Goal: Check status: Check status

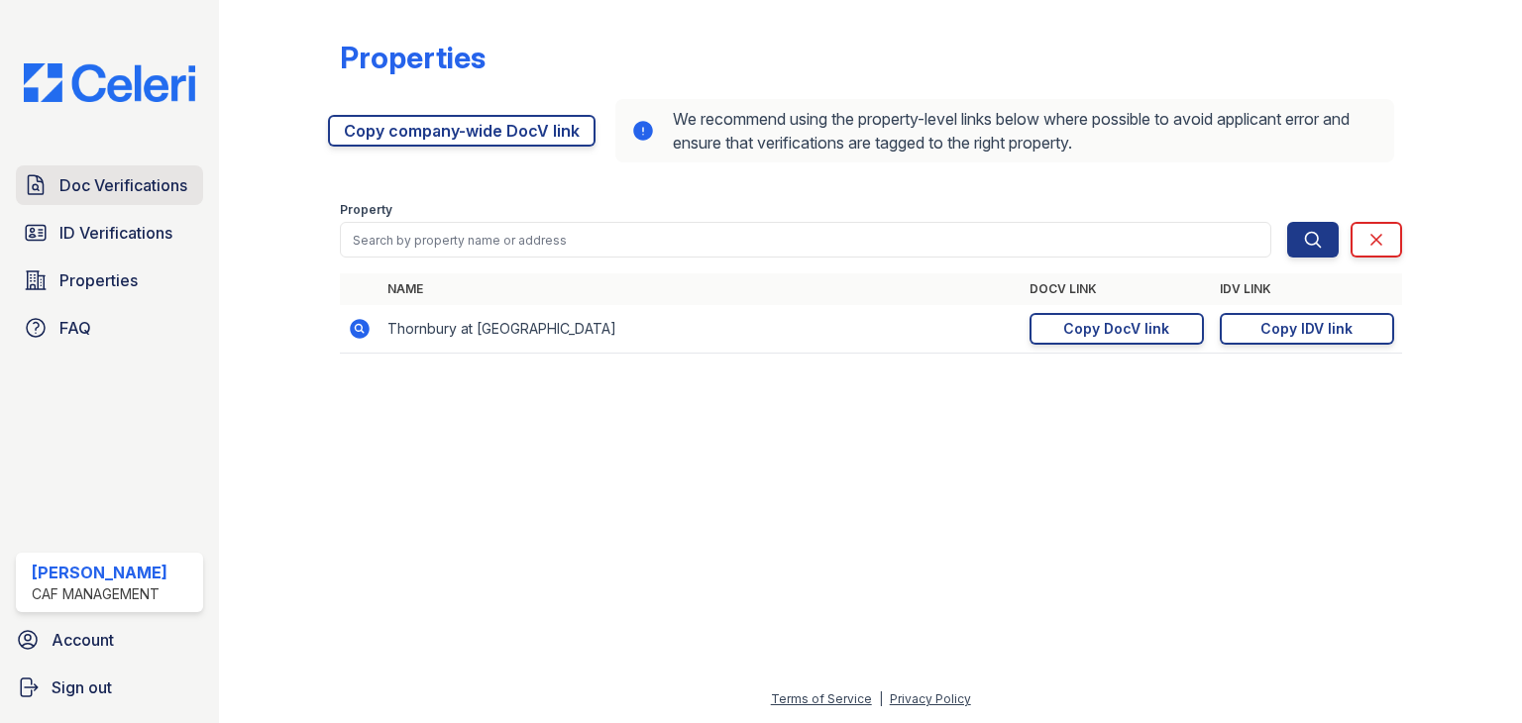
click at [146, 195] on span "Doc Verifications" at bounding box center [123, 185] width 128 height 24
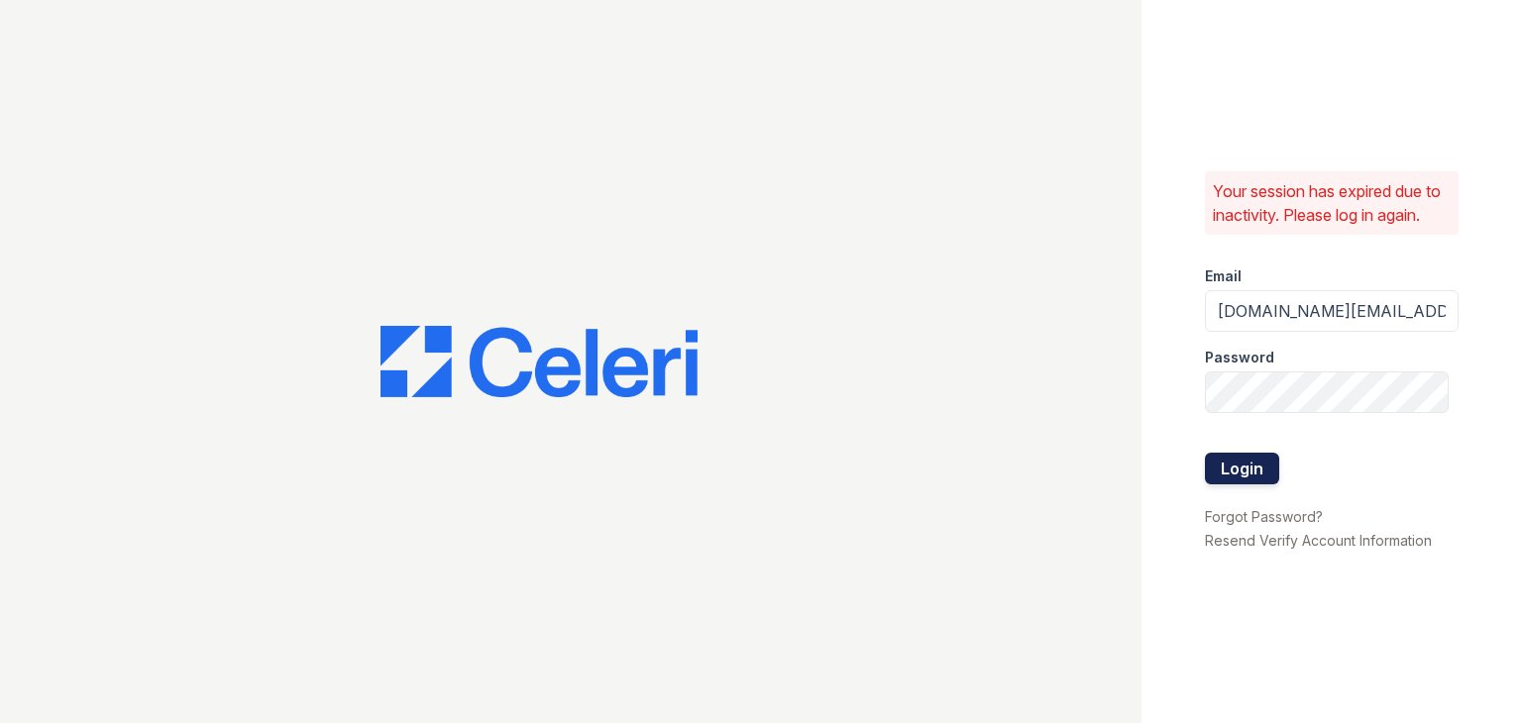
click at [1264, 469] on button "Login" at bounding box center [1242, 469] width 74 height 32
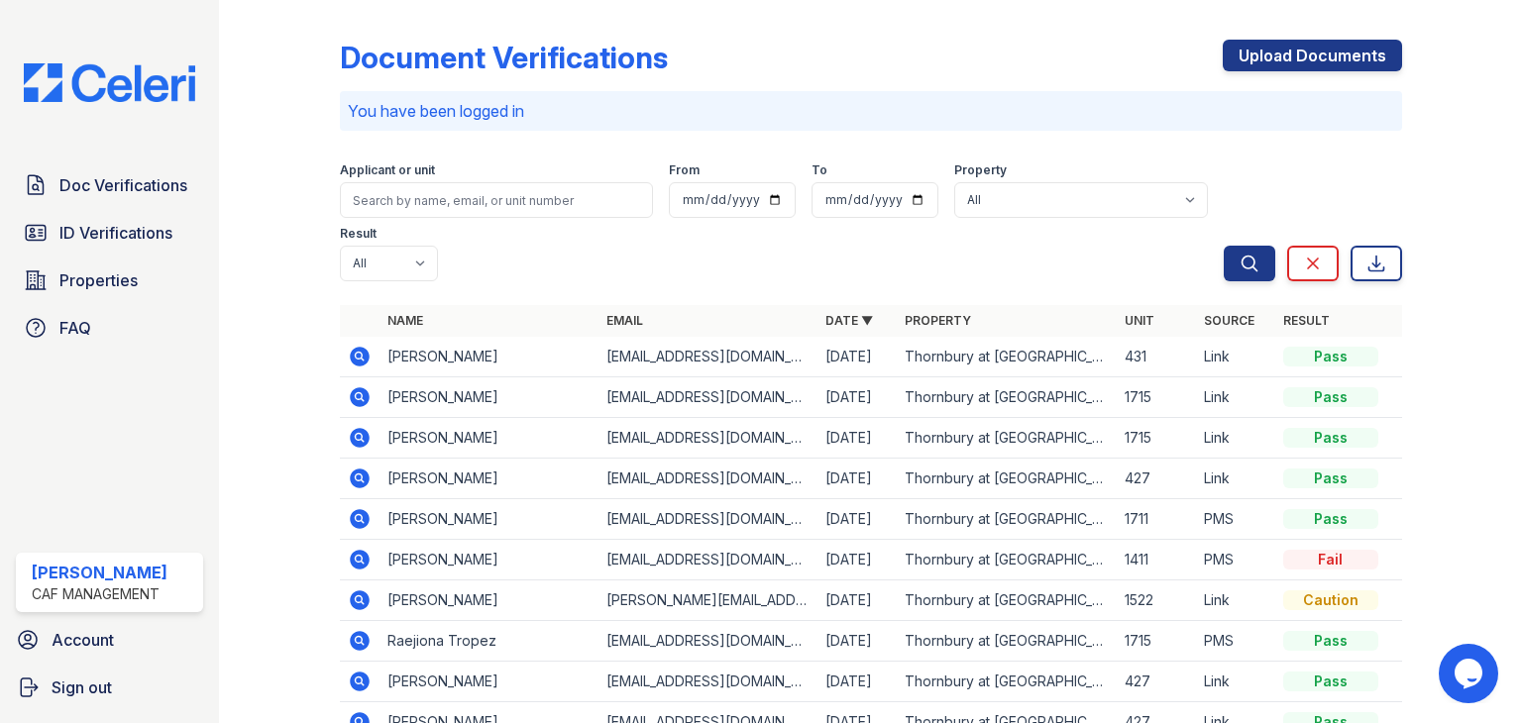
click at [369, 354] on icon at bounding box center [360, 357] width 24 height 24
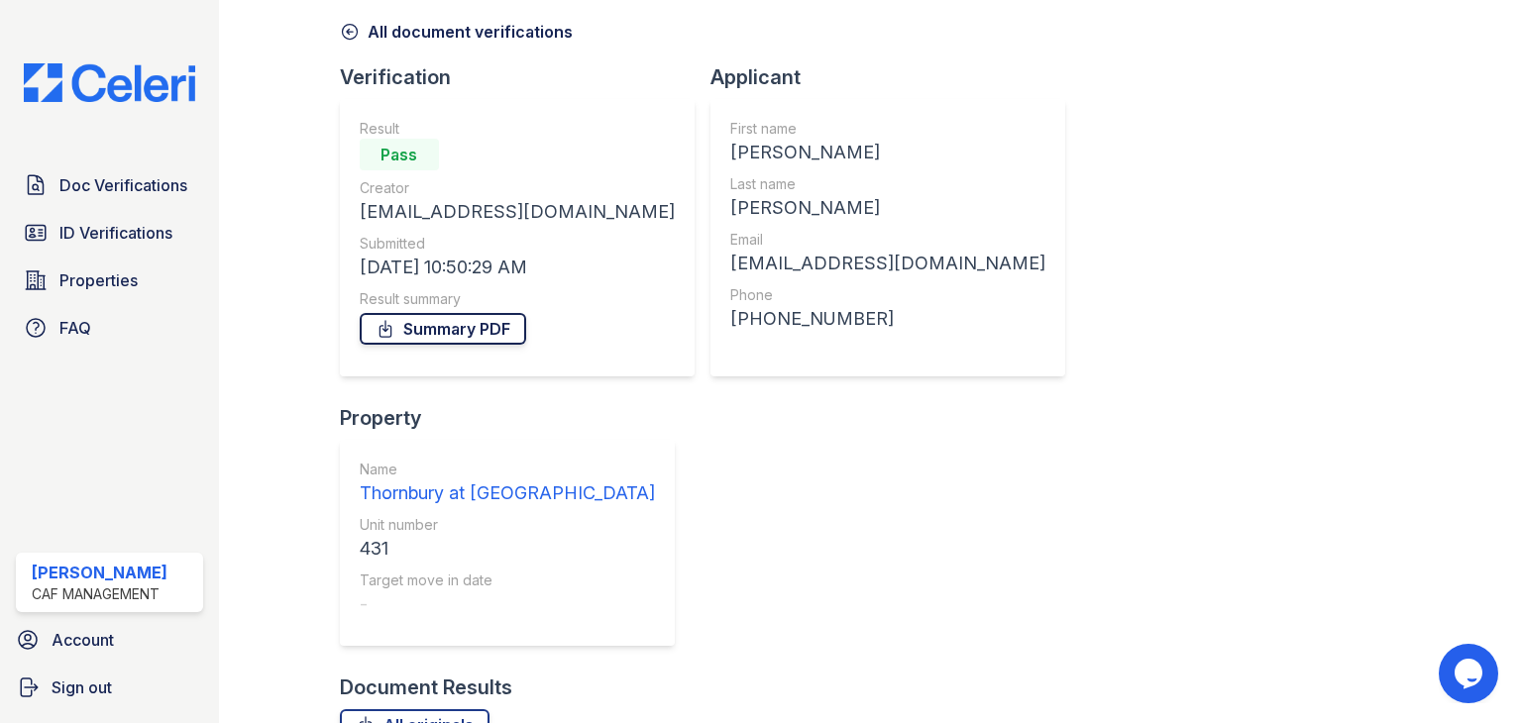
scroll to position [160, 0]
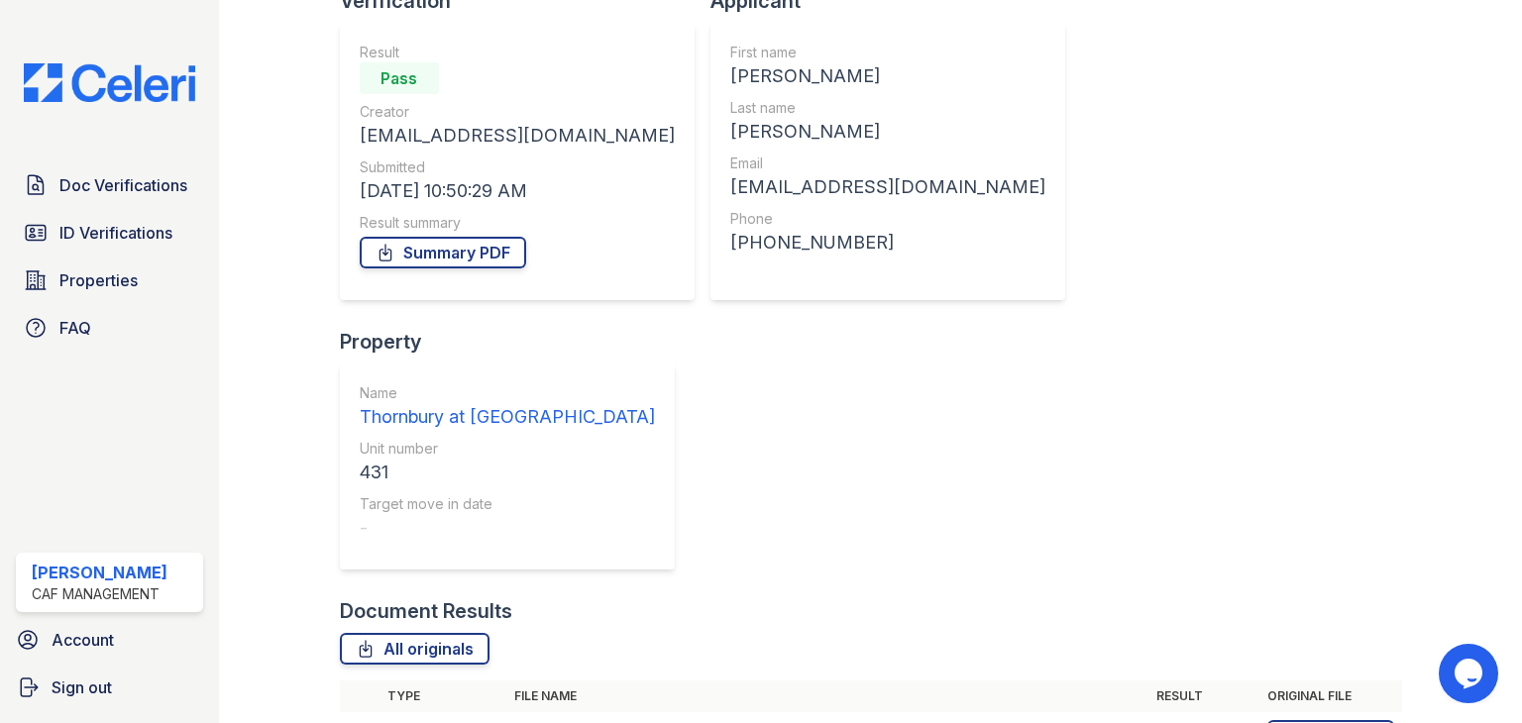
click at [365, 722] on icon at bounding box center [360, 736] width 20 height 20
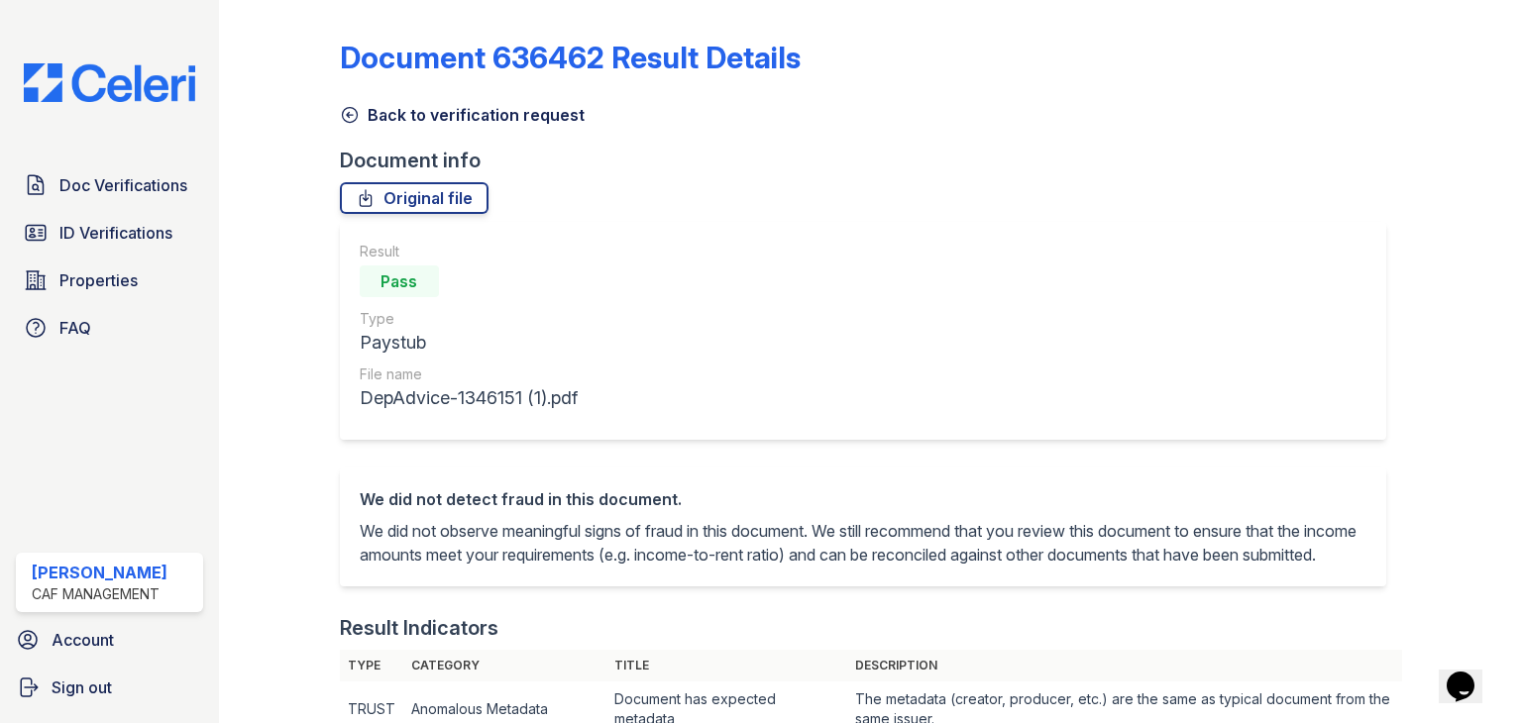
click at [349, 104] on link "Back to verification request" at bounding box center [462, 115] width 245 height 24
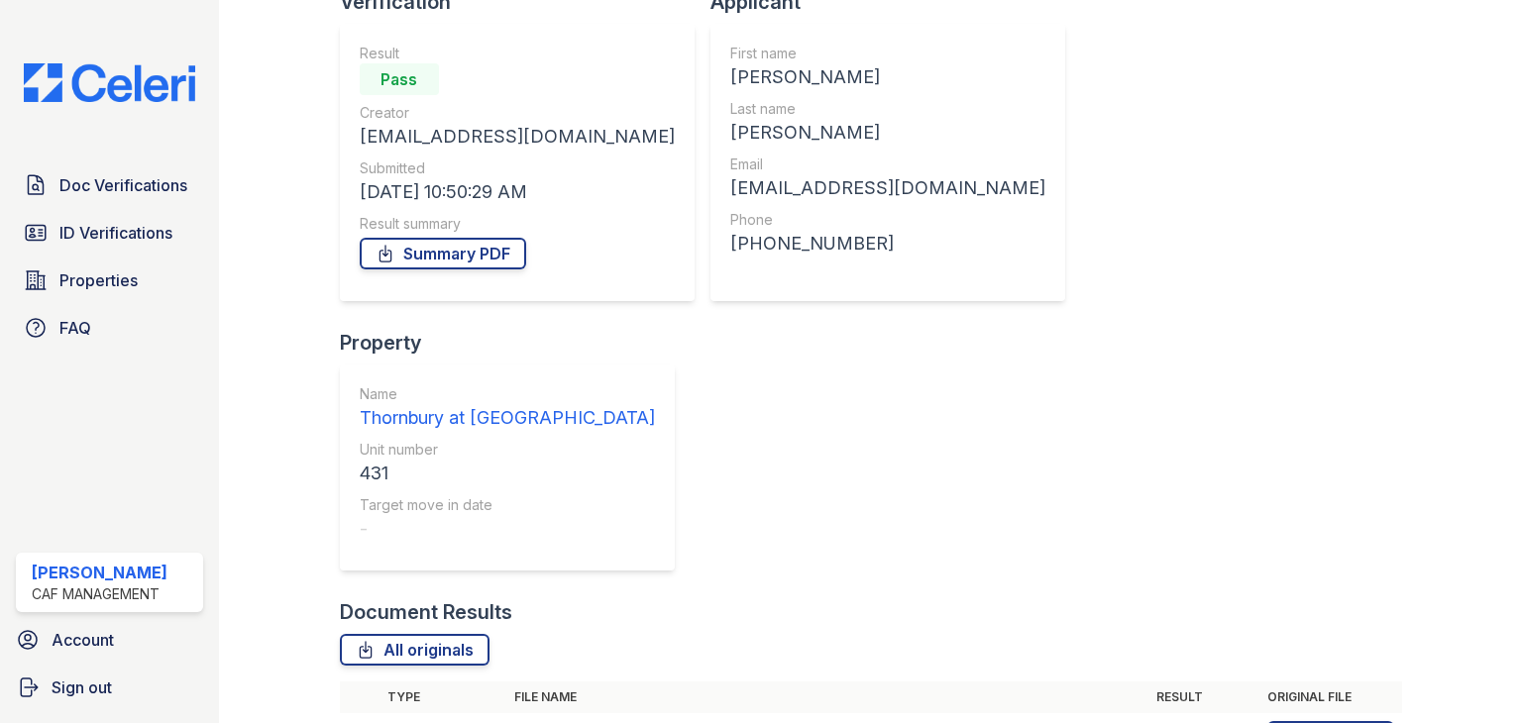
scroll to position [160, 0]
drag, startPoint x: 559, startPoint y: 425, endPoint x: 870, endPoint y: 610, distance: 362.2
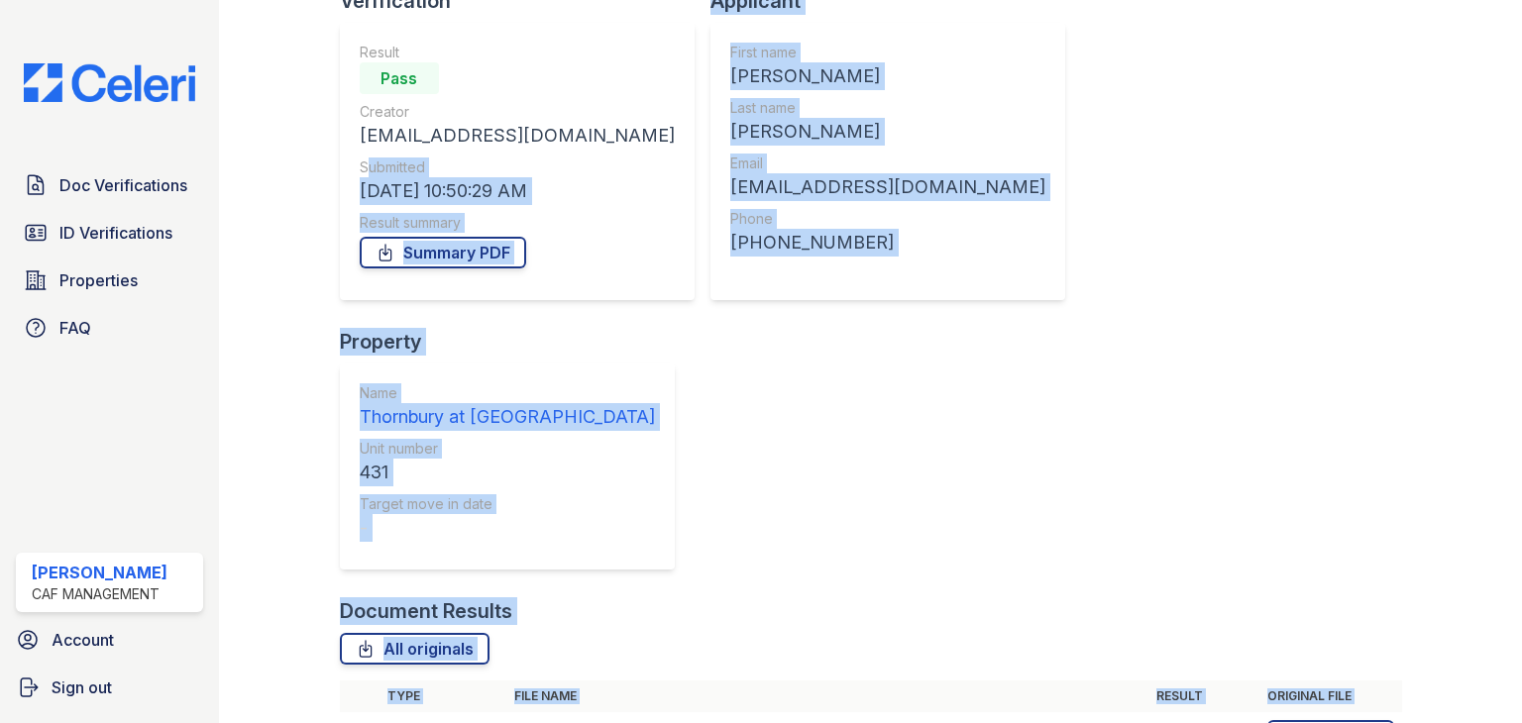
drag, startPoint x: 1321, startPoint y: 667, endPoint x: 365, endPoint y: 144, distance: 1090.0
click at [361, 154] on div "Document Verification 198290 All document verifications Verification Result Pas…" at bounding box center [871, 399] width 1240 height 1118
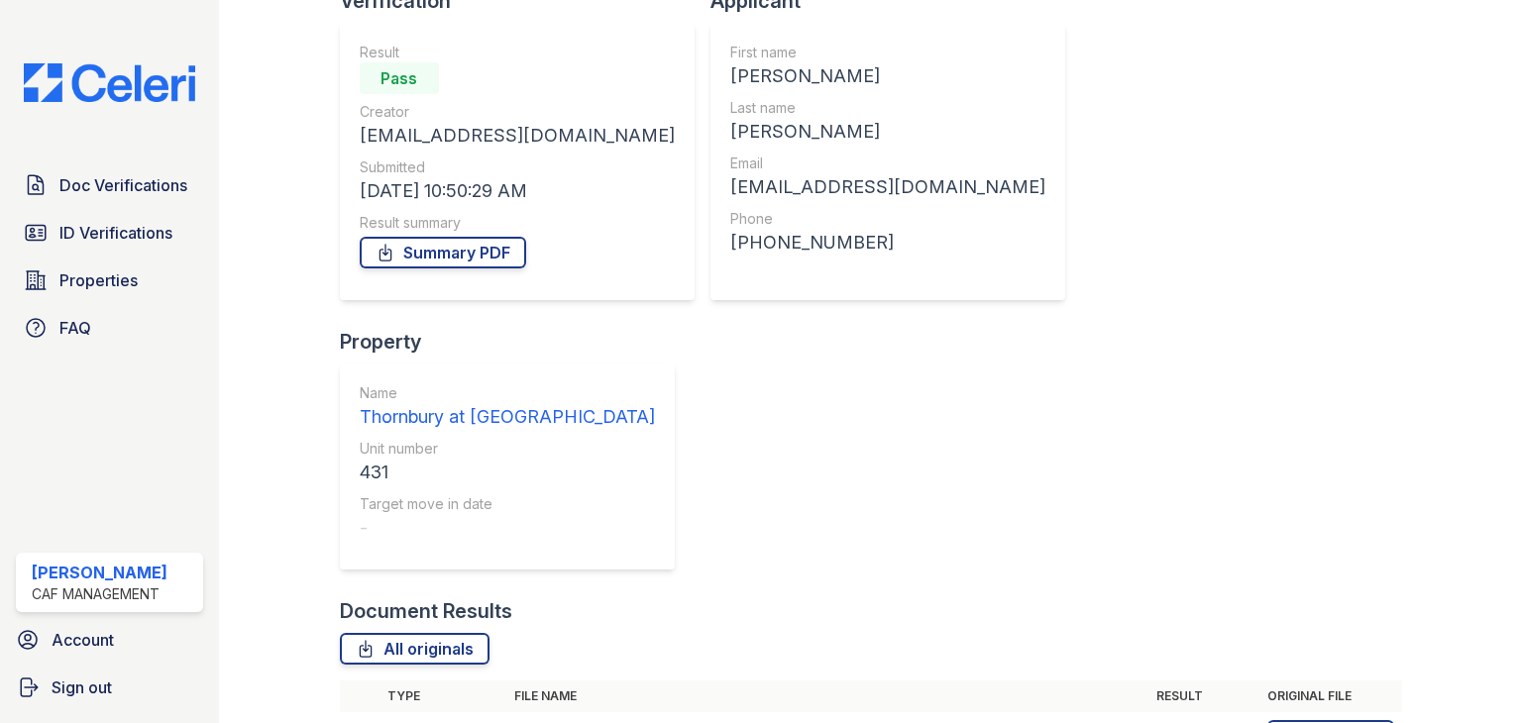
click at [344, 105] on div "Result Pass Creator [EMAIL_ADDRESS][DOMAIN_NAME] Submitted [DATE] 10:50:29 AM R…" at bounding box center [517, 161] width 355 height 277
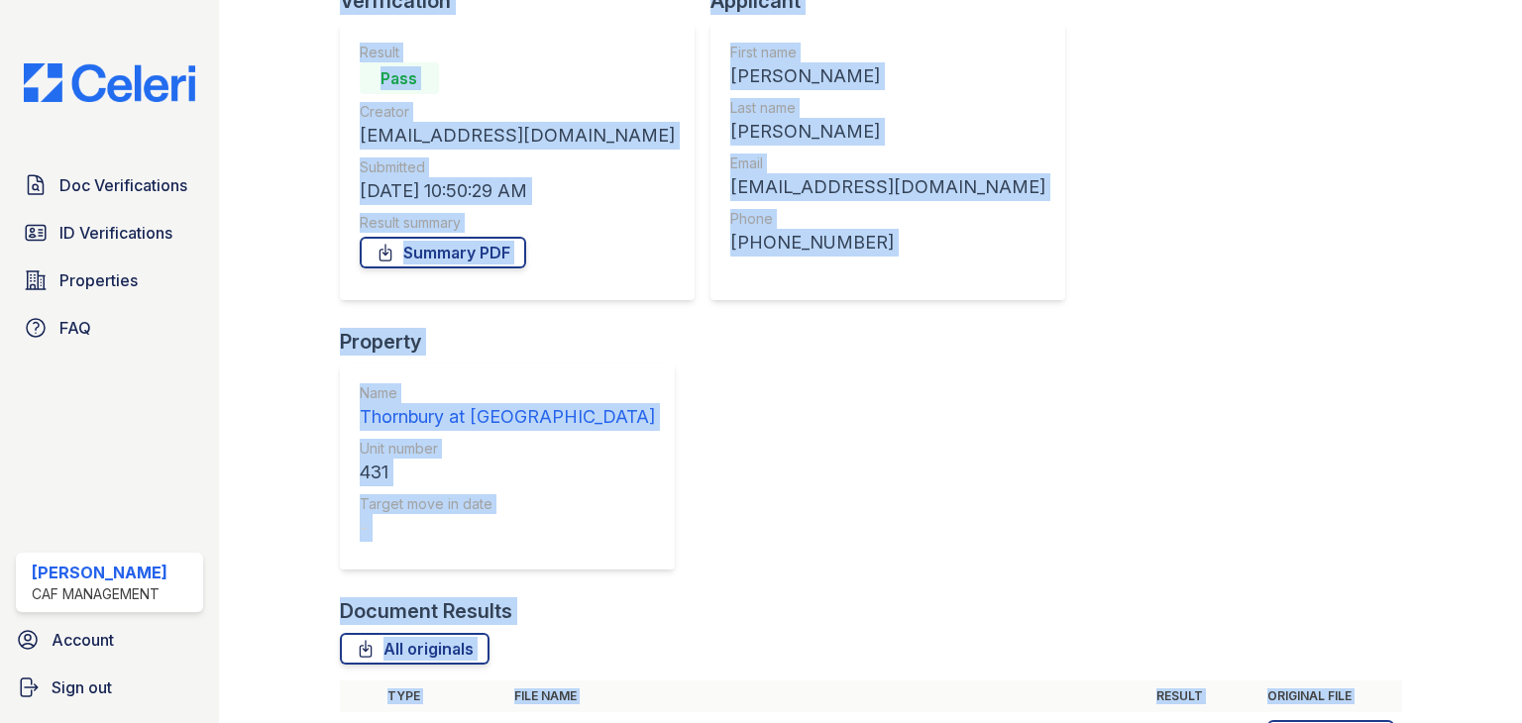
drag, startPoint x: 333, startPoint y: 105, endPoint x: 1326, endPoint y: 671, distance: 1142.8
click at [1326, 671] on div "Document Verification 198290 All document verifications Verification Result Pas…" at bounding box center [871, 399] width 1240 height 1118
click at [1323, 674] on div "Document Verification 198290 All document verifications Verification Result Pas…" at bounding box center [871, 399] width 1240 height 1118
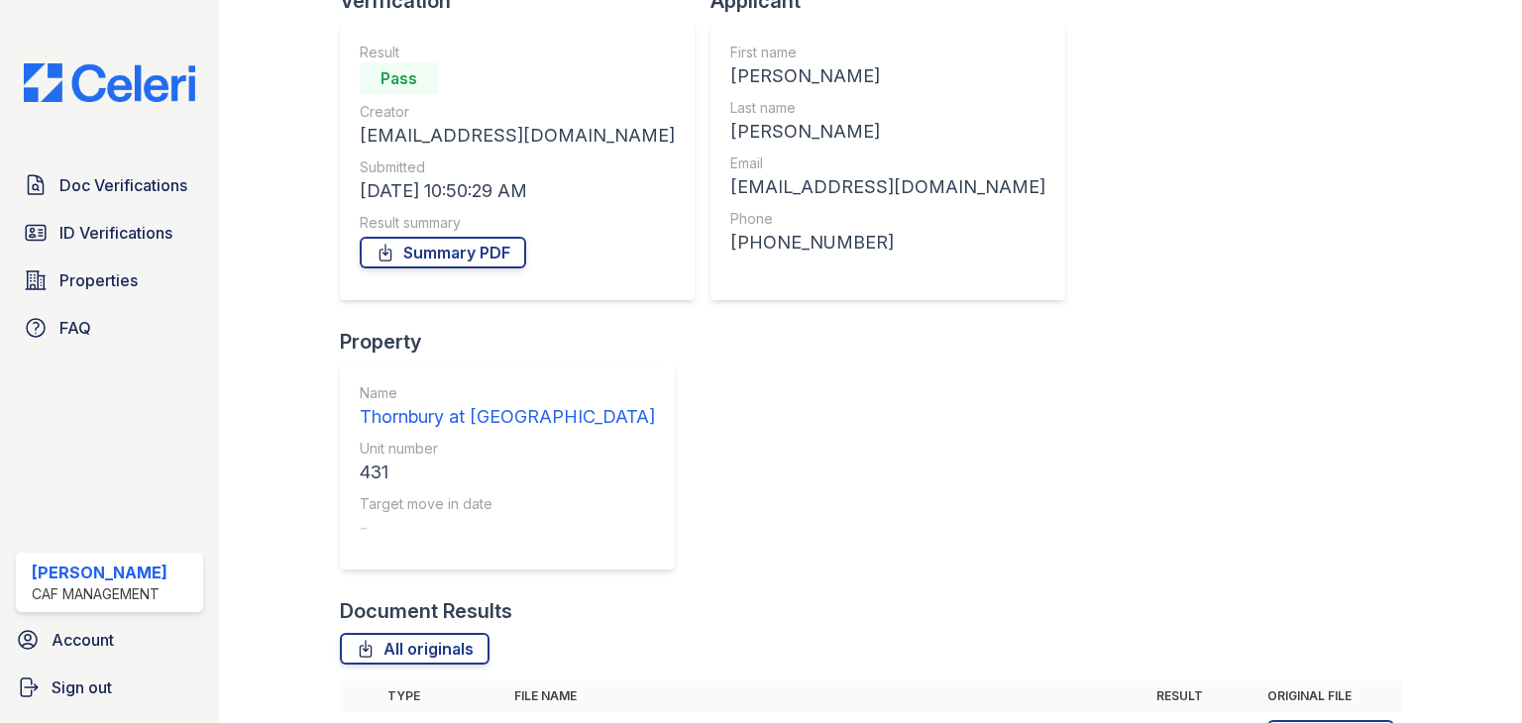
click at [40, 182] on icon at bounding box center [36, 185] width 24 height 24
